Goal: Task Accomplishment & Management: Manage account settings

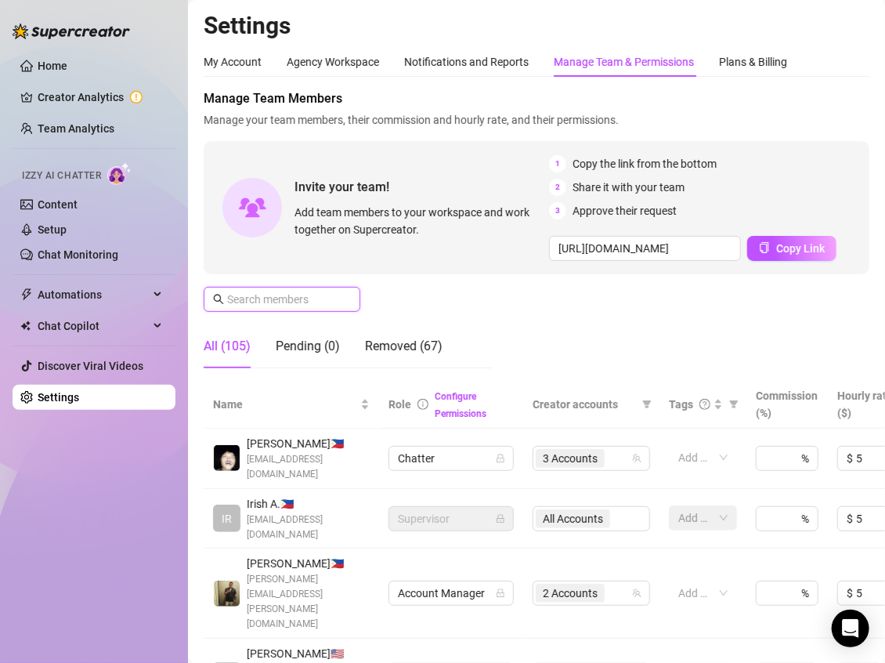
click at [237, 305] on input "text" at bounding box center [282, 299] width 111 height 17
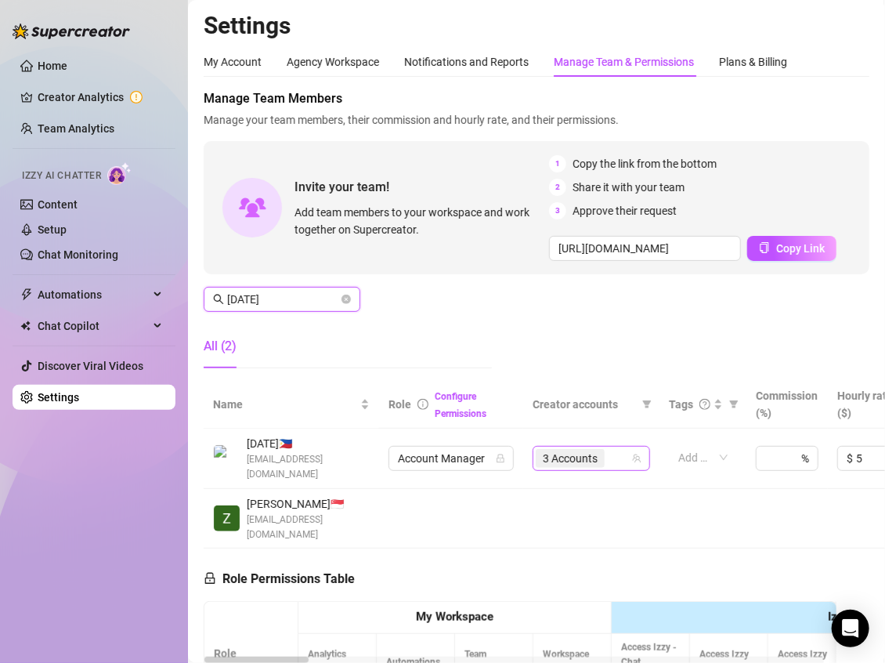
click at [569, 452] on span "3 Accounts" at bounding box center [570, 458] width 55 height 17
type input "[DATE]"
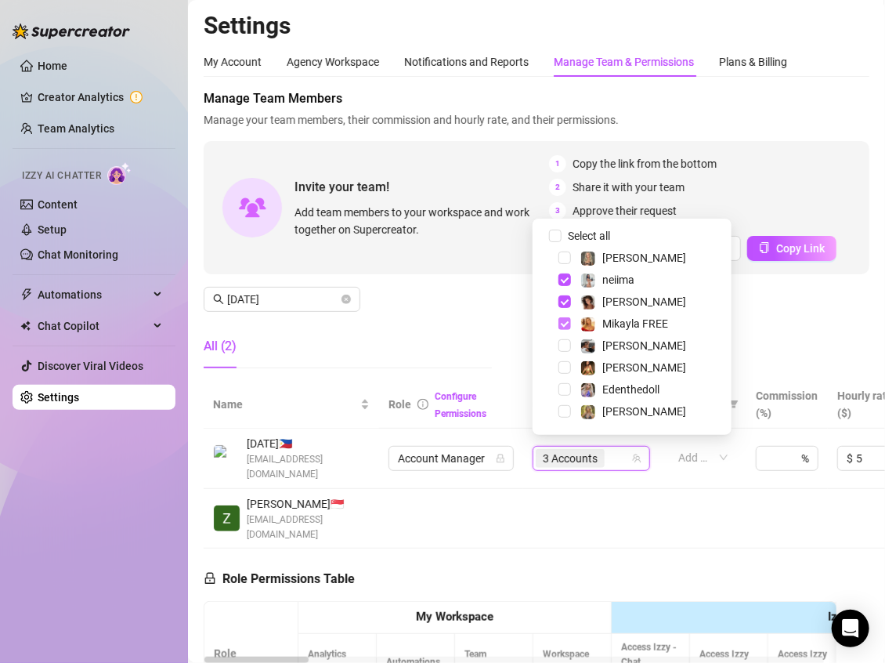
click at [564, 324] on span "Select tree node" at bounding box center [565, 323] width 13 height 13
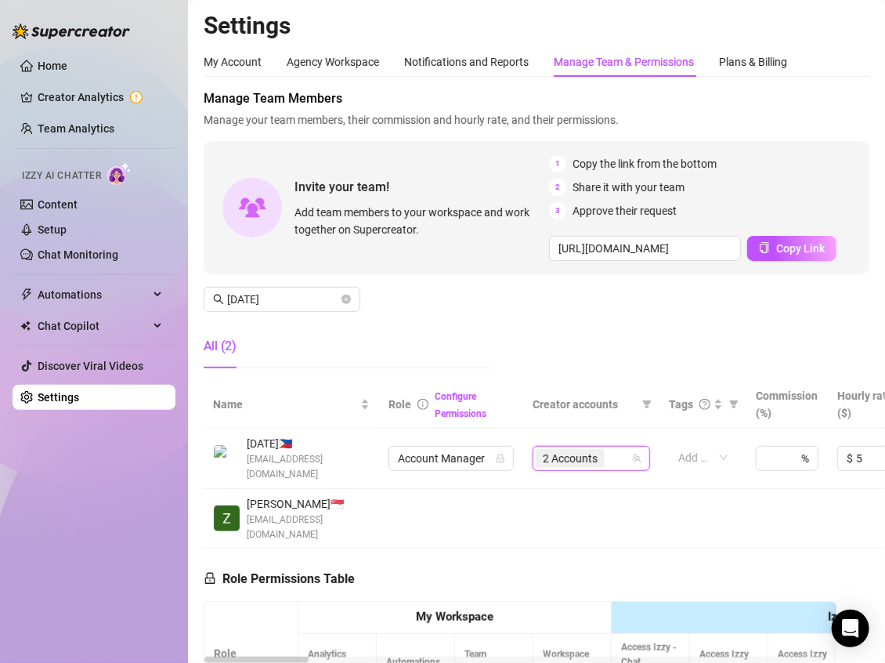
click at [479, 324] on div "All (2)" at bounding box center [348, 346] width 288 height 44
